Goal: Task Accomplishment & Management: Use online tool/utility

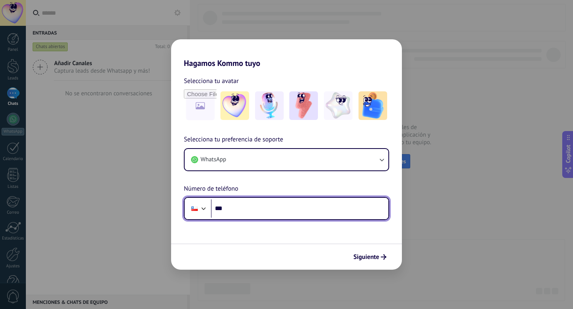
click at [291, 209] on input "***" at bounding box center [299, 209] width 177 height 18
click at [247, 208] on input "*****" at bounding box center [299, 209] width 177 height 18
type input "**********"
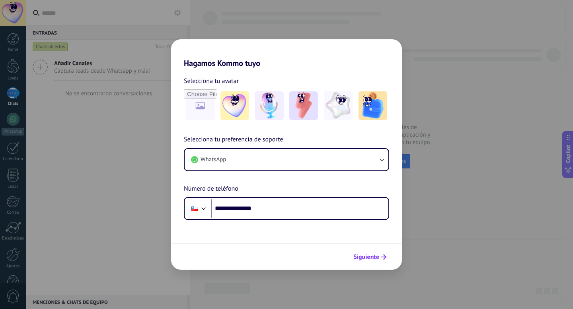
click at [372, 259] on span "Siguiente" at bounding box center [366, 257] width 26 height 6
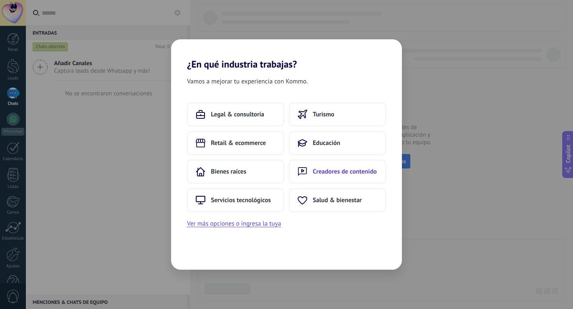
click at [327, 176] on button "Creadores de contenido" at bounding box center [337, 172] width 97 height 24
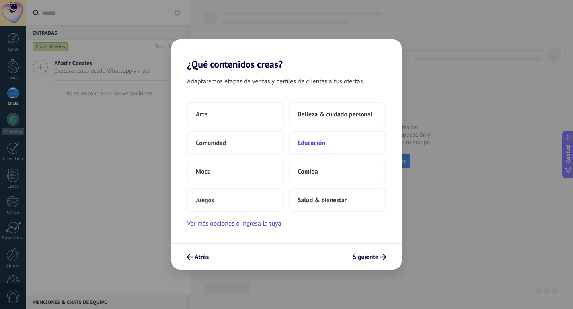
click at [313, 142] on span "Educación" at bounding box center [310, 143] width 27 height 8
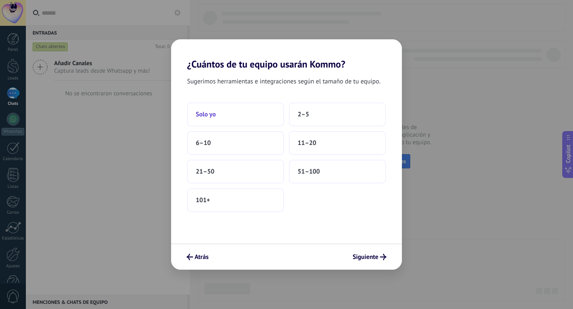
click at [239, 105] on button "Solo yo" at bounding box center [235, 115] width 97 height 24
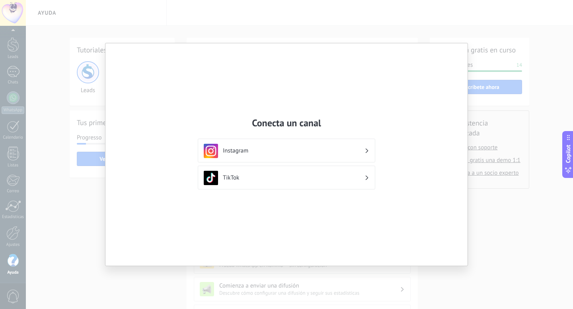
click at [408, 97] on div "Conecta un canal Instagram TikTok" at bounding box center [286, 154] width 362 height 223
click at [366, 149] on icon at bounding box center [366, 151] width 3 height 5
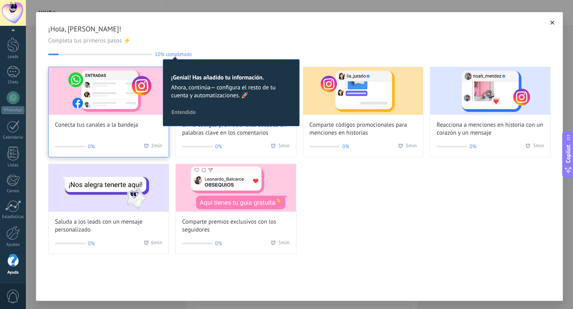
click at [121, 110] on img at bounding box center [109, 91] width 120 height 48
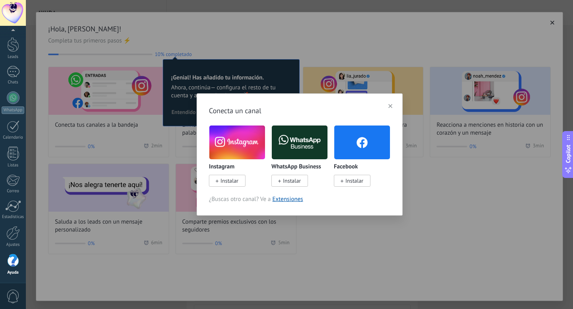
click at [301, 142] on img at bounding box center [300, 143] width 56 height 38
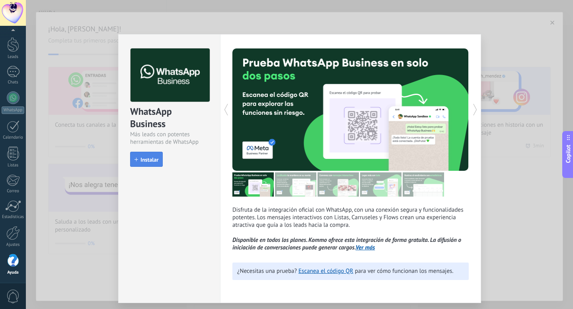
click at [149, 162] on span "Instalar" at bounding box center [149, 160] width 18 height 6
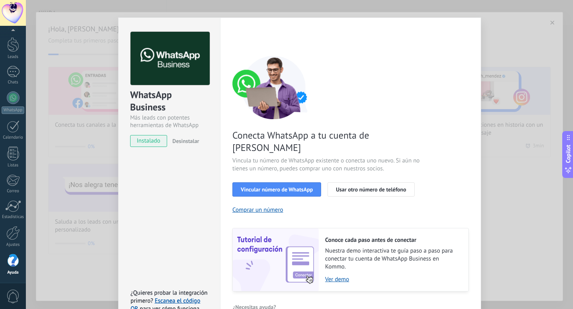
scroll to position [25, 0]
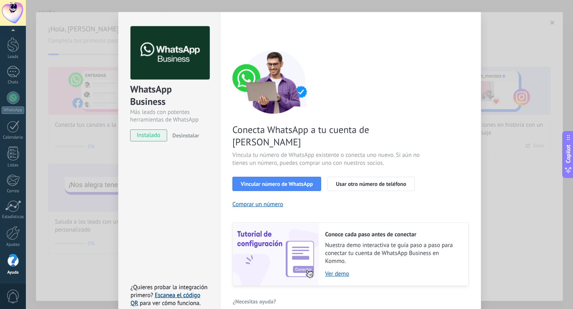
click at [185, 292] on link "Escanea el código QR" at bounding box center [165, 300] width 70 height 16
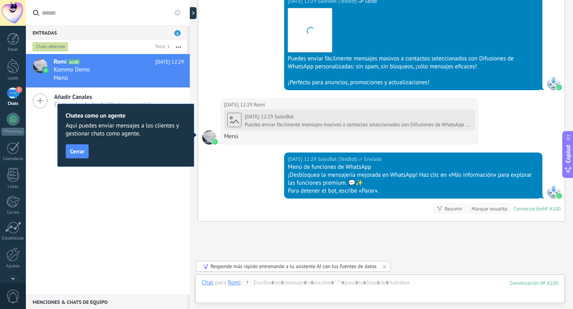
scroll to position [608, 0]
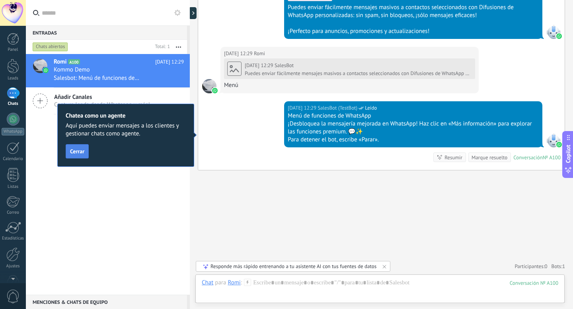
click at [82, 154] on span "Cerrar" at bounding box center [77, 152] width 14 height 6
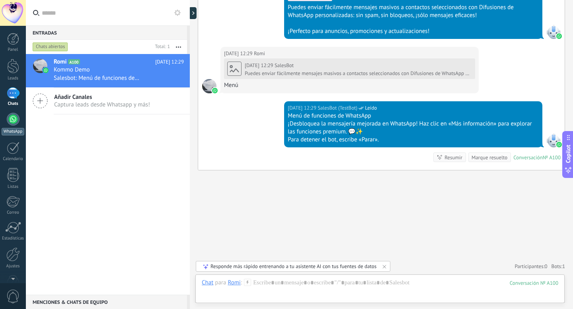
click at [14, 121] on div at bounding box center [13, 119] width 13 height 13
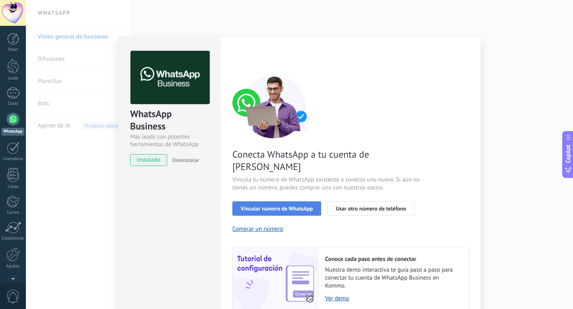
click at [279, 206] on span "Vincular número de WhatsApp" at bounding box center [277, 209] width 72 height 6
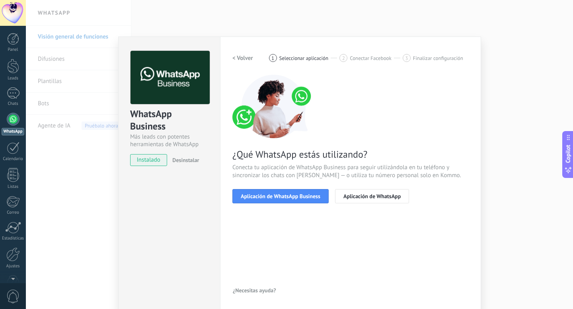
scroll to position [2, 0]
